Goal: Information Seeking & Learning: Learn about a topic

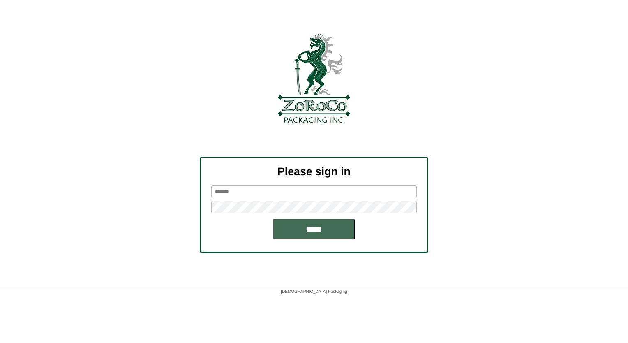
type input "*******"
click at [287, 234] on input "*****" at bounding box center [314, 229] width 82 height 21
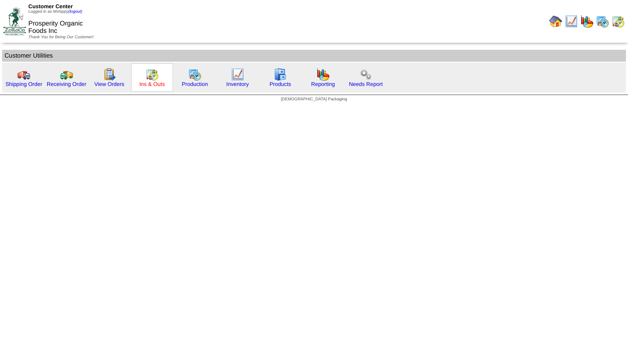
click at [155, 82] on link "Ins & Outs" at bounding box center [151, 84] width 25 height 6
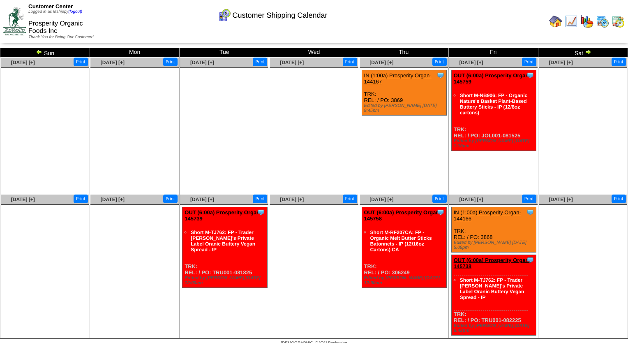
click at [42, 53] on link at bounding box center [40, 53] width 8 height 7
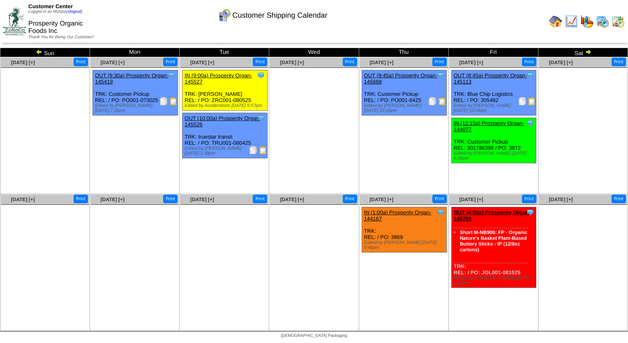
click at [592, 23] on img at bounding box center [586, 21] width 13 height 13
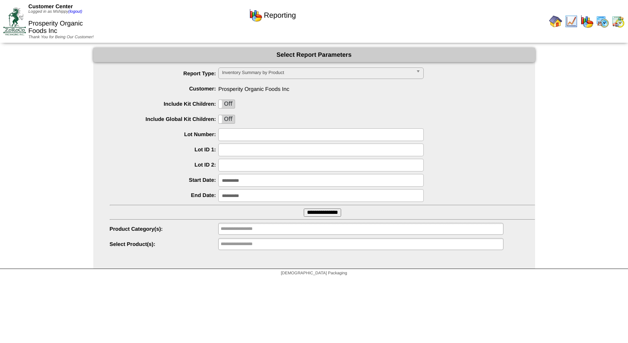
click at [247, 177] on input "**********" at bounding box center [321, 180] width 206 height 13
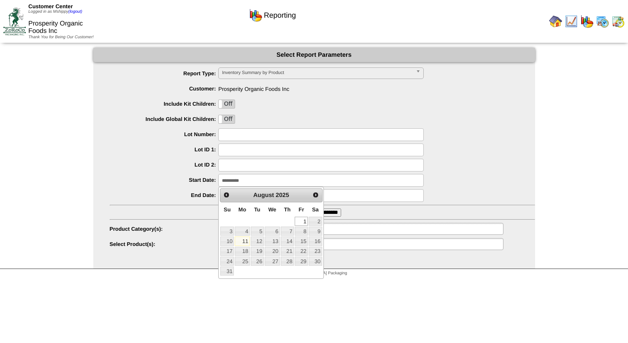
click at [247, 243] on link "11" at bounding box center [242, 240] width 15 height 9
type input "**********"
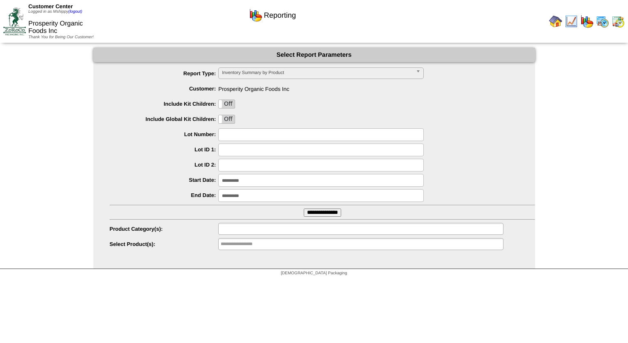
click at [254, 229] on input "text" at bounding box center [247, 229] width 53 height 10
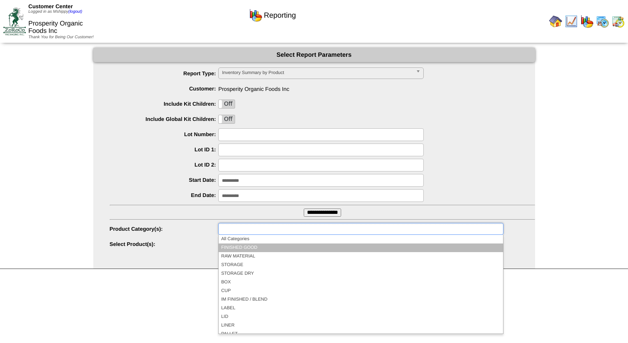
click at [261, 251] on li "FINISHED GOOD" at bounding box center [361, 247] width 284 height 9
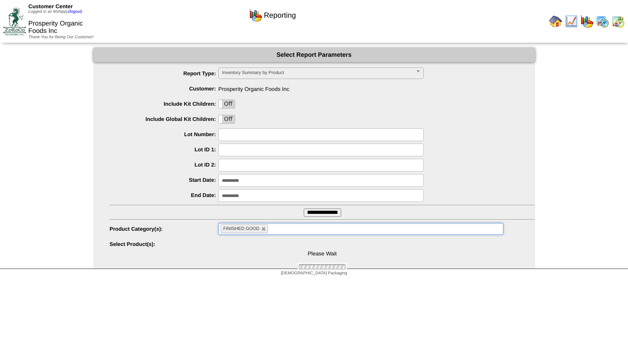
click at [319, 210] on input "**********" at bounding box center [322, 212] width 37 height 8
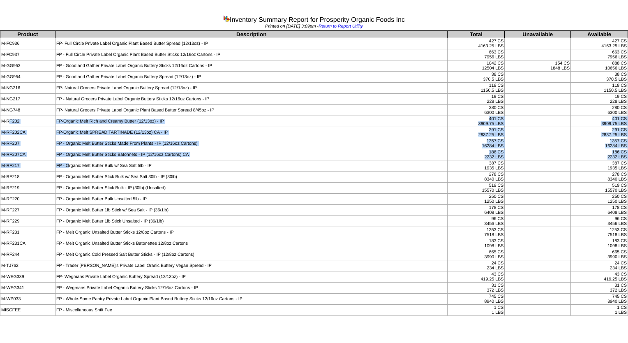
drag, startPoint x: 8, startPoint y: 120, endPoint x: 67, endPoint y: 159, distance: 70.9
click at [67, 159] on tbody "Product Description Total Unavailable Available M-FC936 FP- Full Circle Private…" at bounding box center [314, 173] width 628 height 285
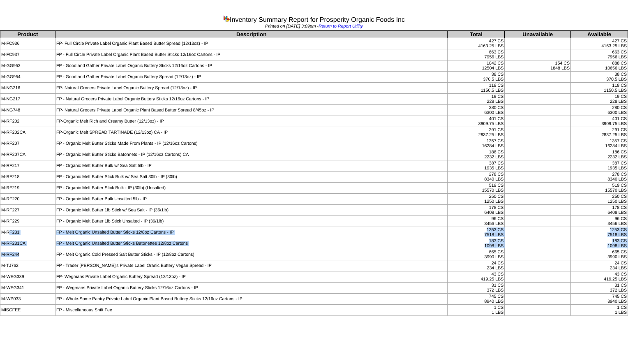
drag, startPoint x: 8, startPoint y: 228, endPoint x: 50, endPoint y: 252, distance: 48.4
click at [50, 252] on tbody "Product Description Total Unavailable Available M-FC936 FP- Full Circle Private…" at bounding box center [314, 173] width 628 height 285
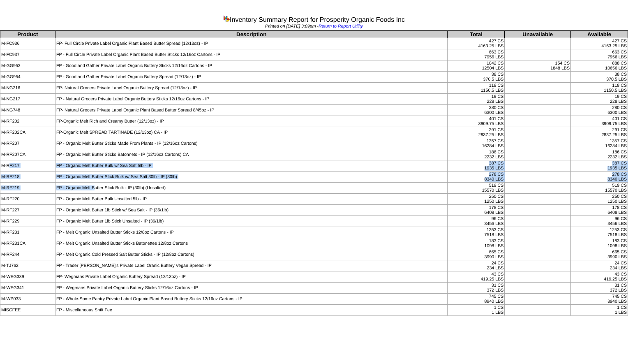
drag, startPoint x: 8, startPoint y: 164, endPoint x: 95, endPoint y: 186, distance: 89.6
click at [95, 186] on tbody "Product Description Total Unavailable Available M-FC936 FP- Full Circle Private…" at bounding box center [314, 173] width 628 height 285
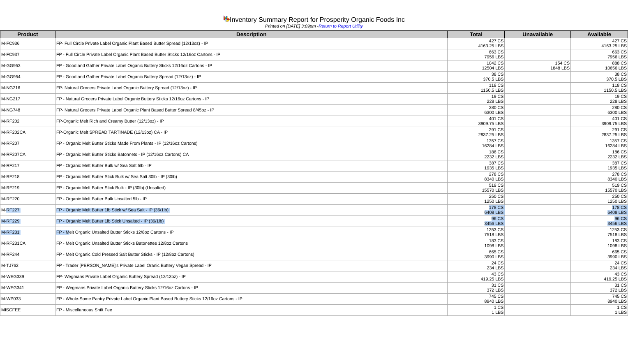
drag, startPoint x: 6, startPoint y: 210, endPoint x: 69, endPoint y: 226, distance: 65.0
click at [69, 226] on tbody "Product Description Total Unavailable Available M-FC936 FP- Full Circle Private…" at bounding box center [314, 173] width 628 height 285
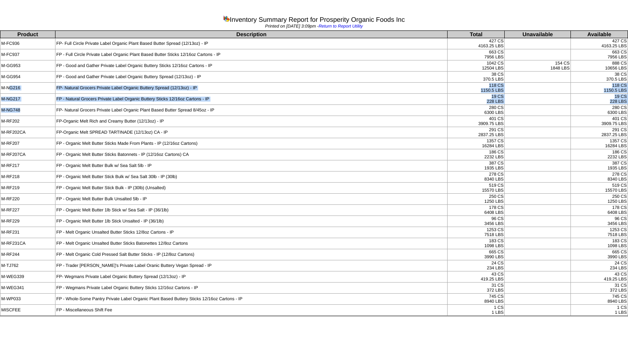
drag, startPoint x: 9, startPoint y: 88, endPoint x: 43, endPoint y: 104, distance: 37.7
click at [43, 104] on tbody "Product Description Total Unavailable Available M-FC936 FP- Full Circle Private…" at bounding box center [314, 173] width 628 height 285
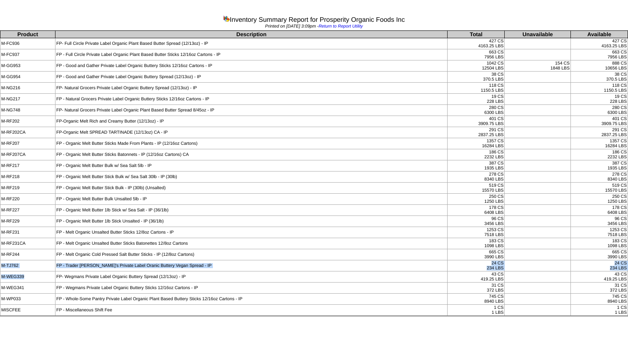
drag, startPoint x: 2, startPoint y: 263, endPoint x: 44, endPoint y: 275, distance: 42.6
click at [44, 275] on tbody "Product Description Total Unavailable Available M-FC936 FP- Full Circle Private…" at bounding box center [314, 173] width 628 height 285
drag, startPoint x: 44, startPoint y: 275, endPoint x: 72, endPoint y: 212, distance: 68.4
click at [72, 212] on td "FP - Organic Melt Butter 1lb Stick w/ Sea Salt - IP (36/1lb)" at bounding box center [251, 210] width 393 height 11
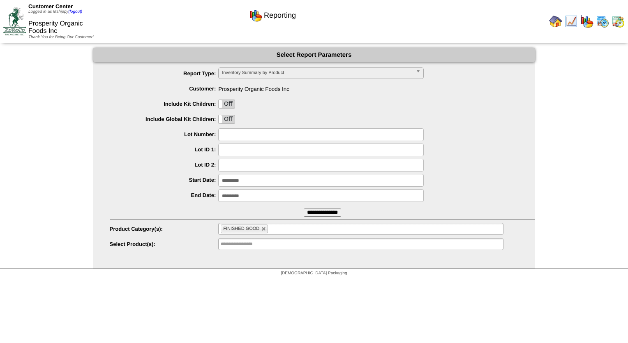
click at [601, 27] on img at bounding box center [602, 21] width 13 height 13
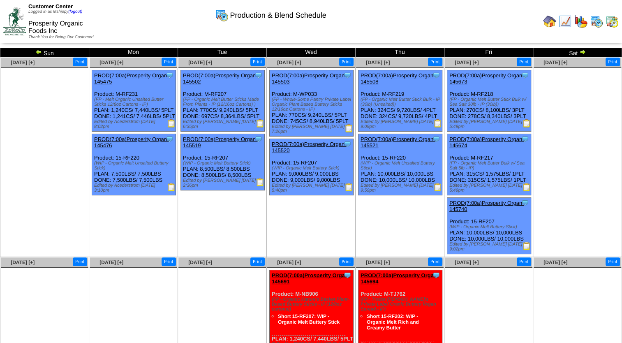
click at [591, 152] on ul at bounding box center [578, 129] width 88 height 123
click at [576, 17] on img at bounding box center [580, 21] width 13 height 13
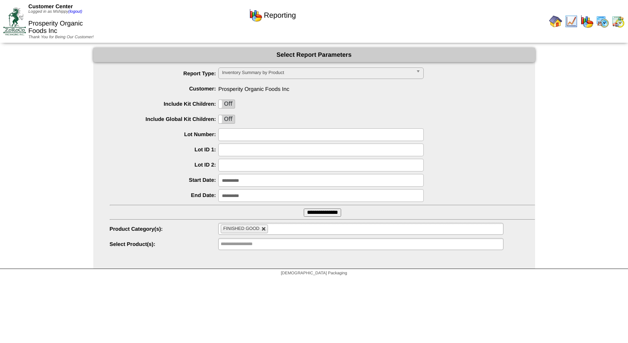
click at [263, 228] on link at bounding box center [263, 228] width 5 height 5
type input "**********"
click at [255, 228] on input "text" at bounding box center [247, 229] width 53 height 10
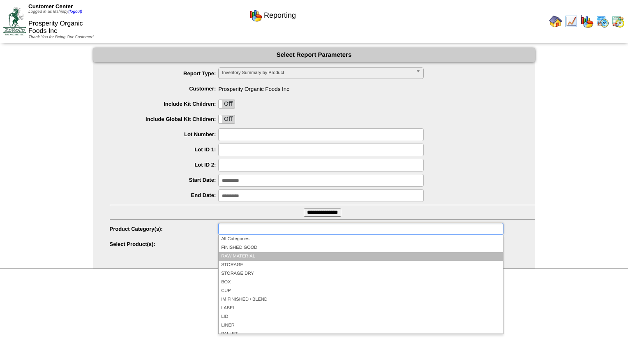
click at [258, 252] on li "RAW MATERIAL" at bounding box center [361, 256] width 284 height 9
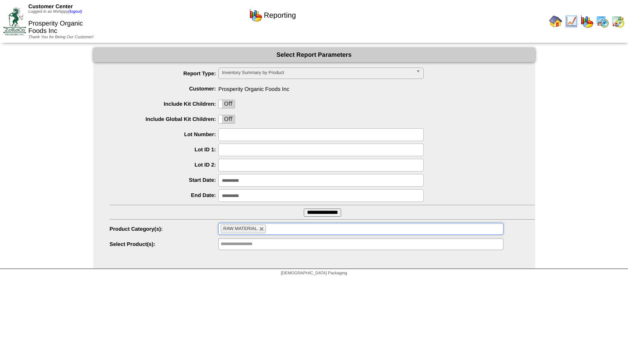
click at [258, 252] on div "**********" at bounding box center [314, 158] width 442 height 221
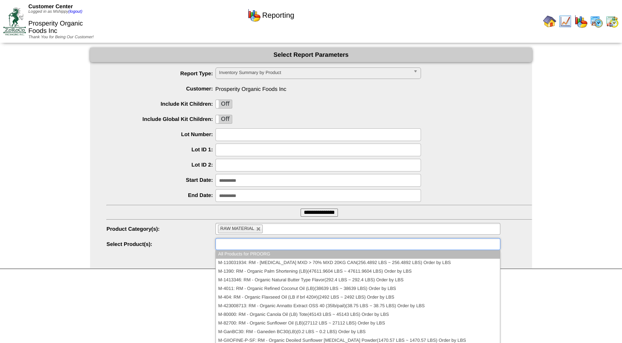
click at [262, 245] on input "text" at bounding box center [244, 244] width 53 height 10
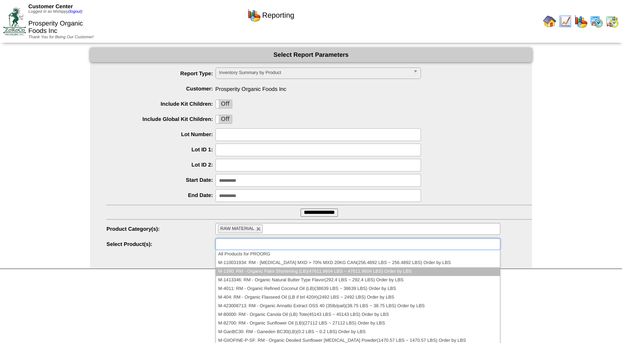
click at [261, 269] on li "M-1390: RM - Organic Palm Shortening (LB)(47611.9604 LBS ~ 47611.9604 LBS) Orde…" at bounding box center [358, 271] width 284 height 9
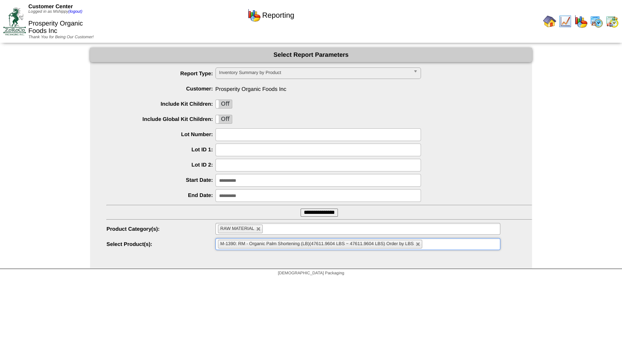
click at [442, 246] on ul "M-1390: RM - Organic Palm Shortening (LB)(47611.9604 LBS ~ 47611.9604 LBS) Orde…" at bounding box center [357, 244] width 285 height 12
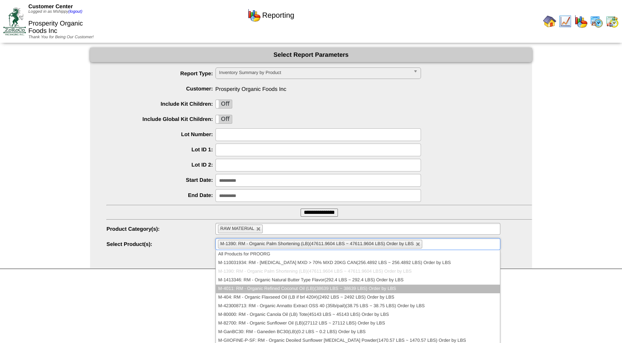
click at [343, 290] on li "M-4011: RM - Organic Refined Coconut Oil (LB)(38639 LBS ~ 38639 LBS) Order by L…" at bounding box center [358, 288] width 284 height 9
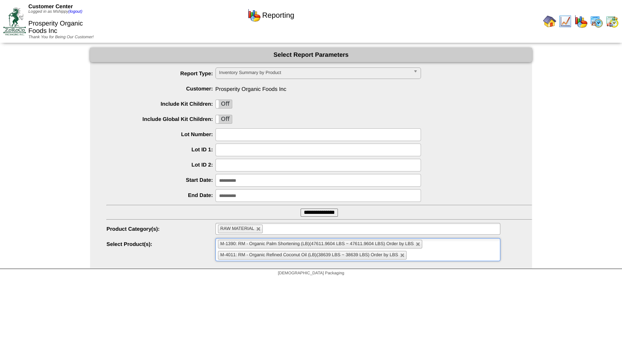
click at [436, 252] on ul "M-1390: RM - Organic Palm Shortening (LB)(47611.9604 LBS ~ 47611.9604 LBS) Orde…" at bounding box center [357, 249] width 285 height 23
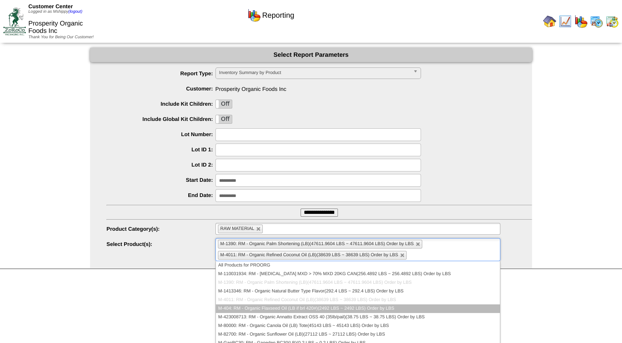
click at [328, 307] on li "M-404: RM - Organic Flaxseed Oil (LB if brl 420#)(2492 LBS ~ 2492 LBS) Order by…" at bounding box center [358, 308] width 284 height 9
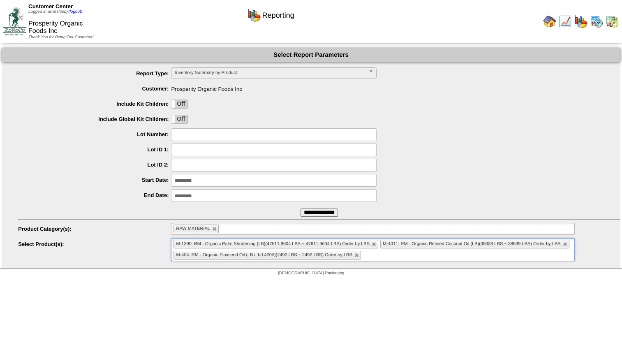
click at [432, 256] on ul "M-1390: RM - Organic Palm Shortening (LB)(47611.9604 LBS ~ 47611.9604 LBS) Orde…" at bounding box center [372, 249] width 403 height 23
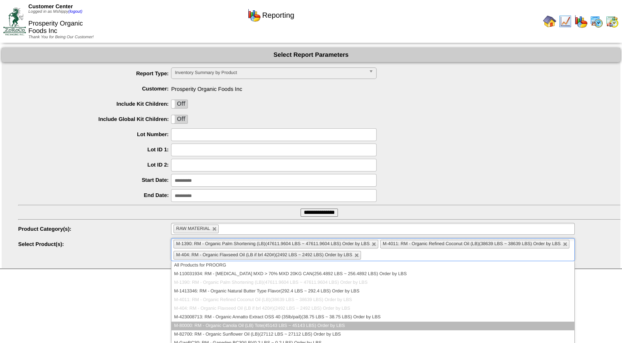
click at [309, 326] on li "M-80000: RM - Organic Canola Oil (LB) Tote(45143 LBS ~ 45143 LBS) Order by LBS" at bounding box center [372, 325] width 402 height 9
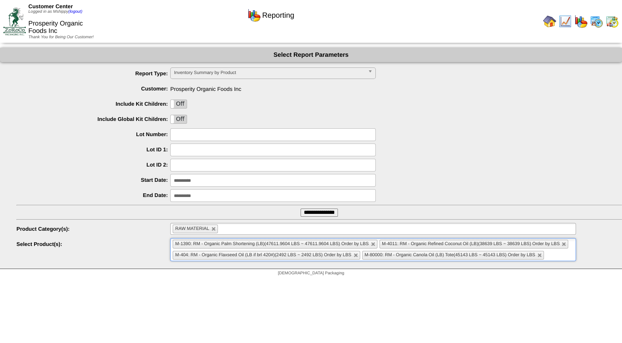
click at [552, 255] on input "text" at bounding box center [551, 255] width 10 height 10
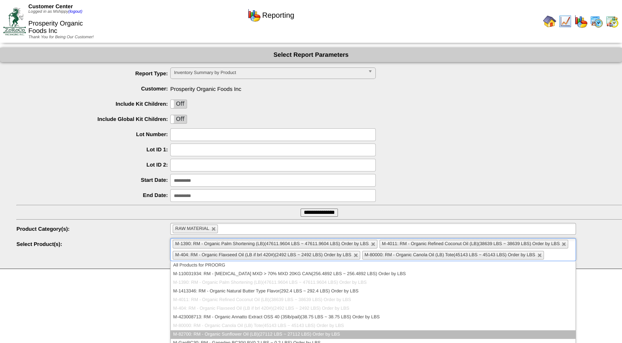
click at [314, 333] on li "M-82700: RM - Organic Sunflower Oil (LB)(27112 LBS ~ 27112 LBS) Order by LBS" at bounding box center [373, 334] width 405 height 9
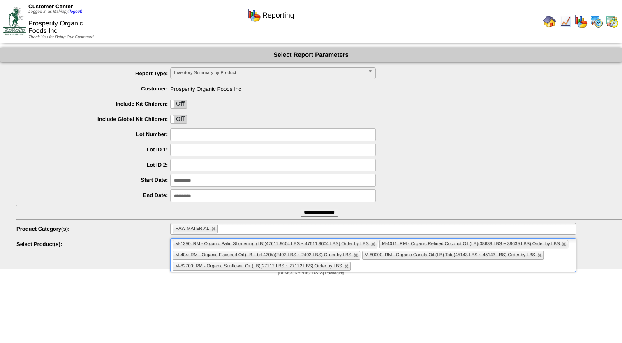
click at [322, 213] on input "**********" at bounding box center [318, 212] width 37 height 8
